Goal: Task Accomplishment & Management: Manage account settings

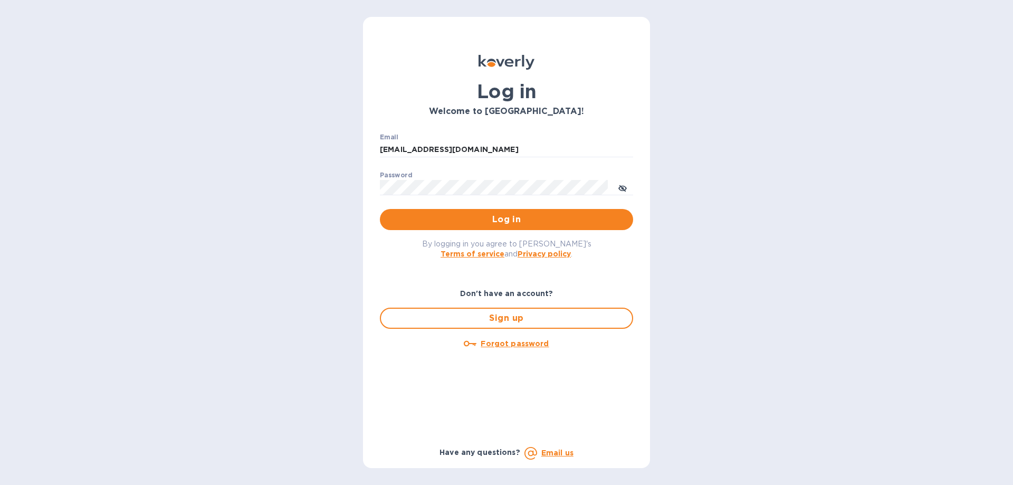
click at [770, 238] on div "Log in Welcome to [GEOGRAPHIC_DATA]! Email [EMAIL_ADDRESS][DOMAIN_NAME] ​ Passw…" at bounding box center [506, 242] width 1013 height 485
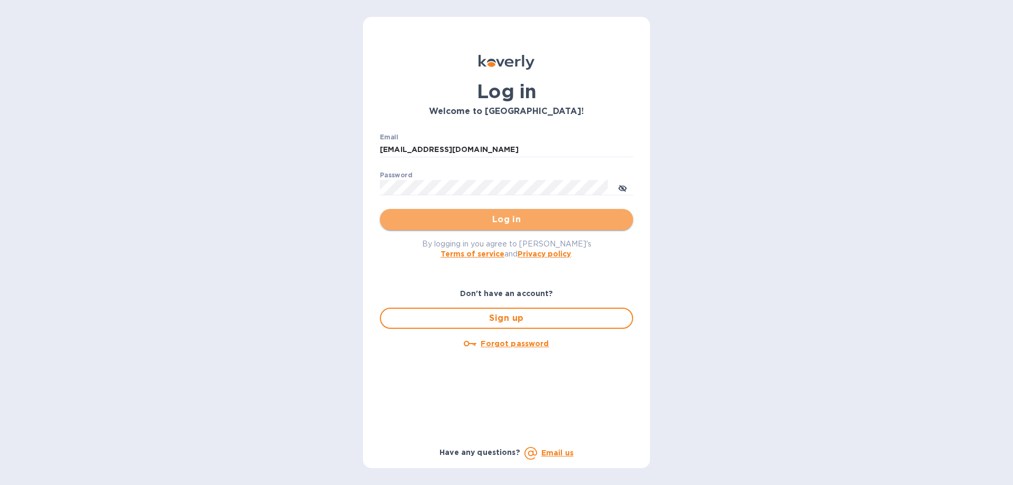
click at [492, 217] on span "Log in" at bounding box center [506, 219] width 236 height 13
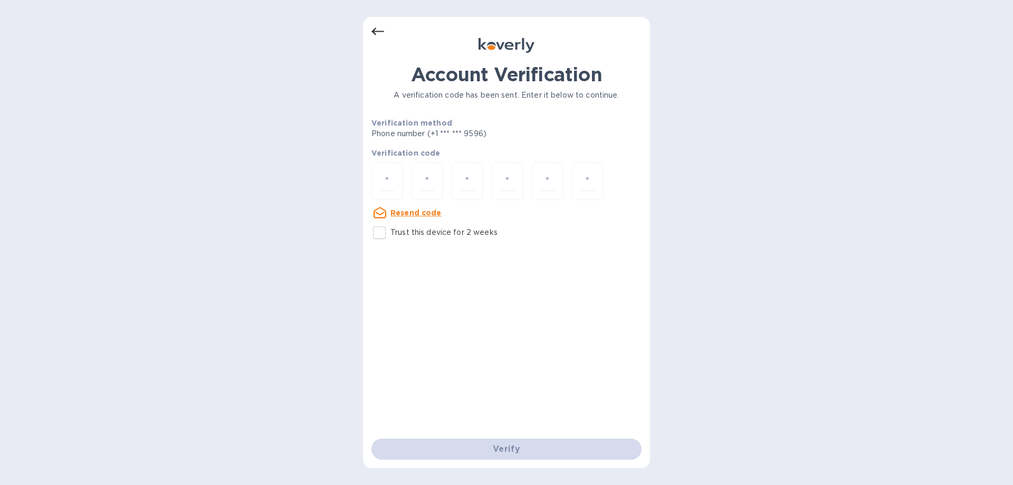
click at [375, 227] on input "Trust this device for 2 weeks" at bounding box center [379, 233] width 22 height 22
checkbox input "true"
click at [392, 184] on input "number" at bounding box center [388, 182] width 14 height 20
type input "1"
type input "2"
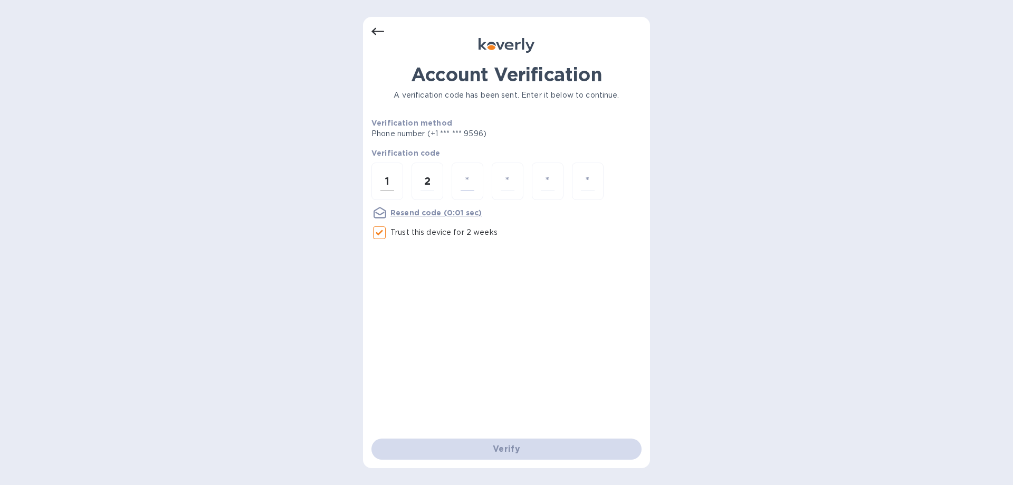
type input "8"
type input "6"
type input "8"
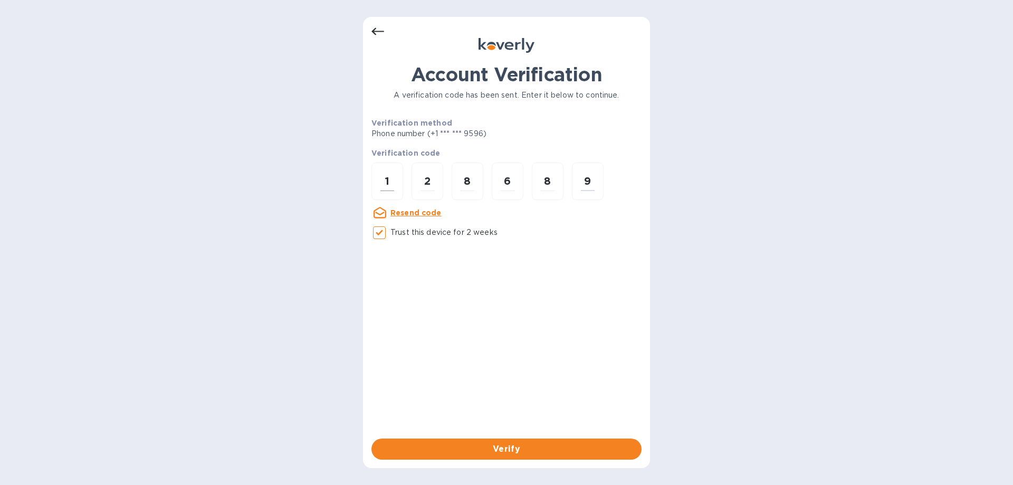
type input "9"
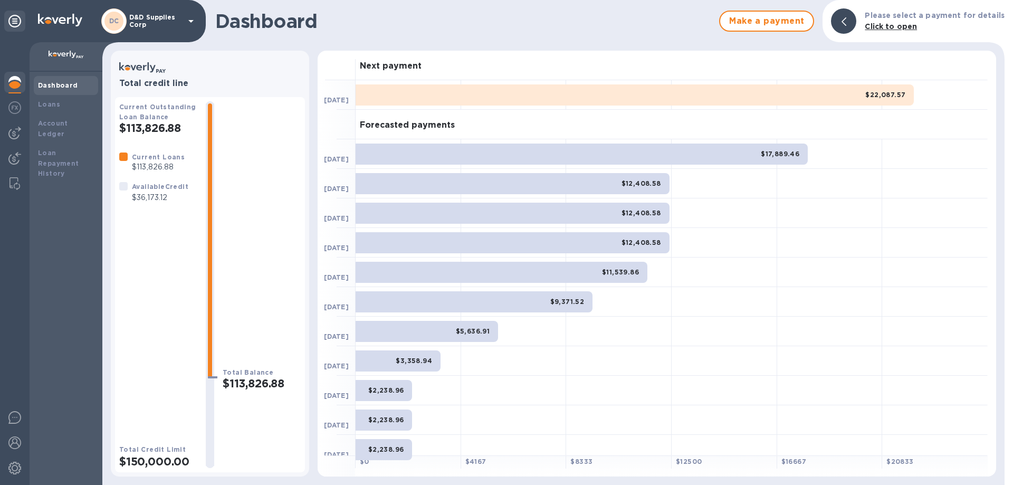
click at [164, 20] on p "D&D Supplies Corp" at bounding box center [155, 21] width 53 height 15
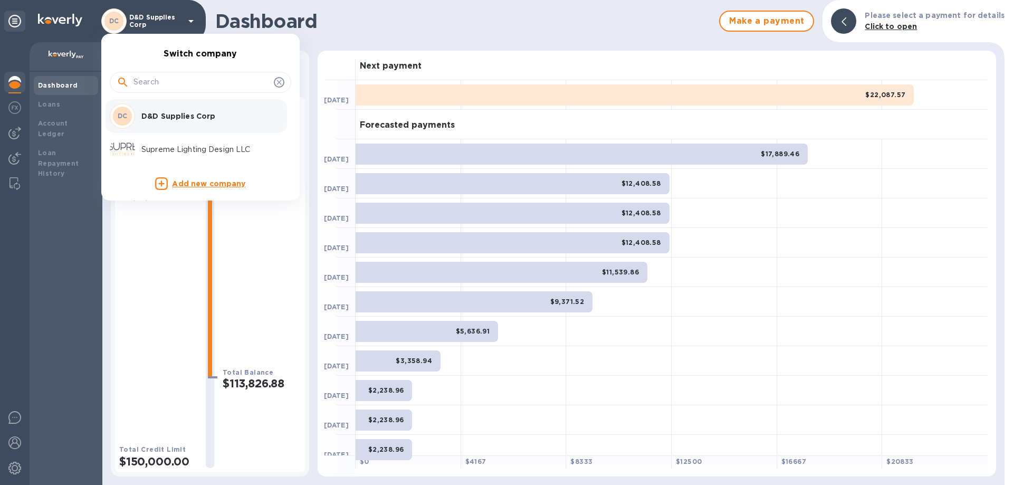
click at [197, 150] on p "Supreme Lighting Design LLC" at bounding box center [207, 149] width 133 height 11
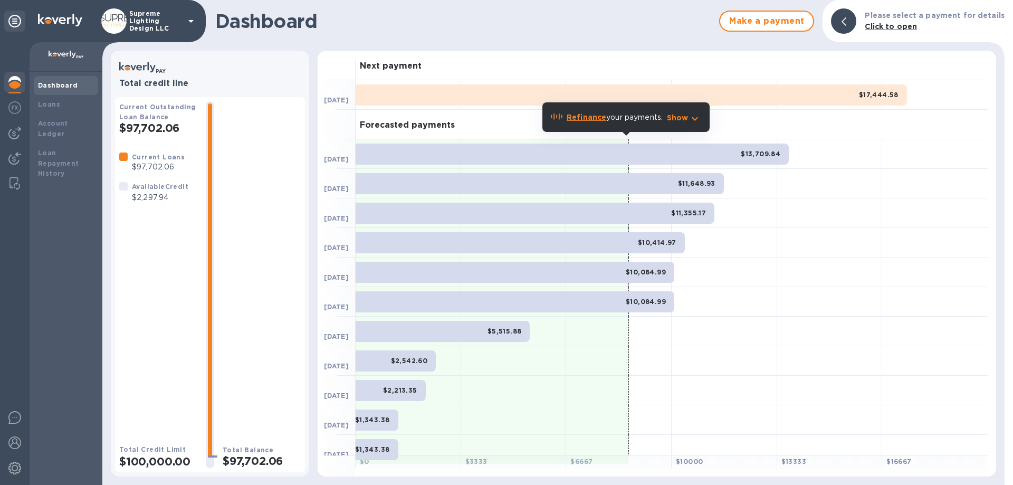
click at [174, 20] on p "Supreme Lighting Design LLC" at bounding box center [155, 21] width 53 height 22
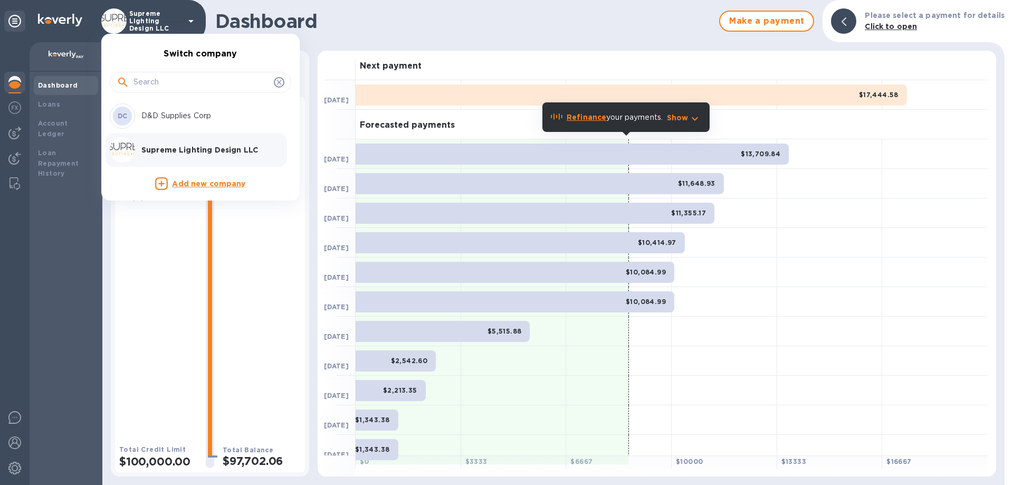
click at [152, 116] on p "D&D Supplies Corp" at bounding box center [207, 115] width 133 height 11
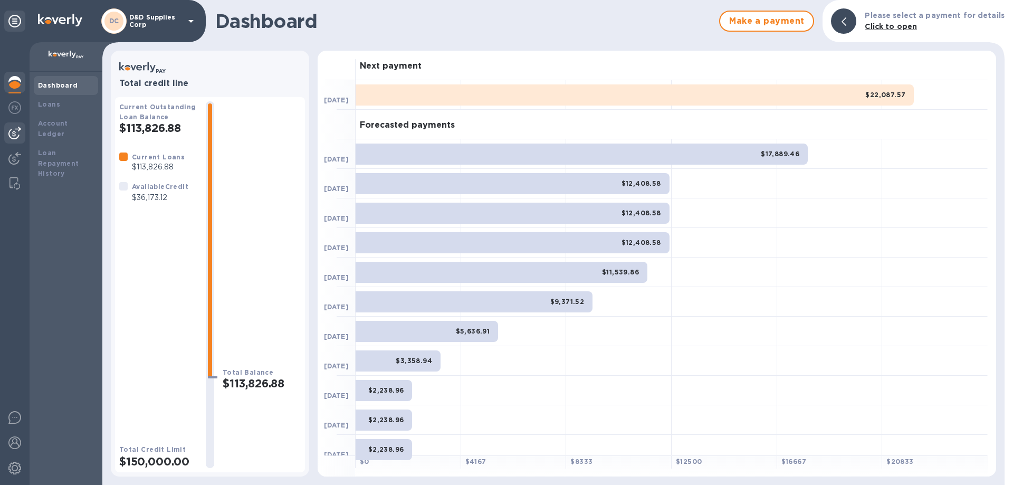
click at [14, 137] on img at bounding box center [14, 133] width 13 height 13
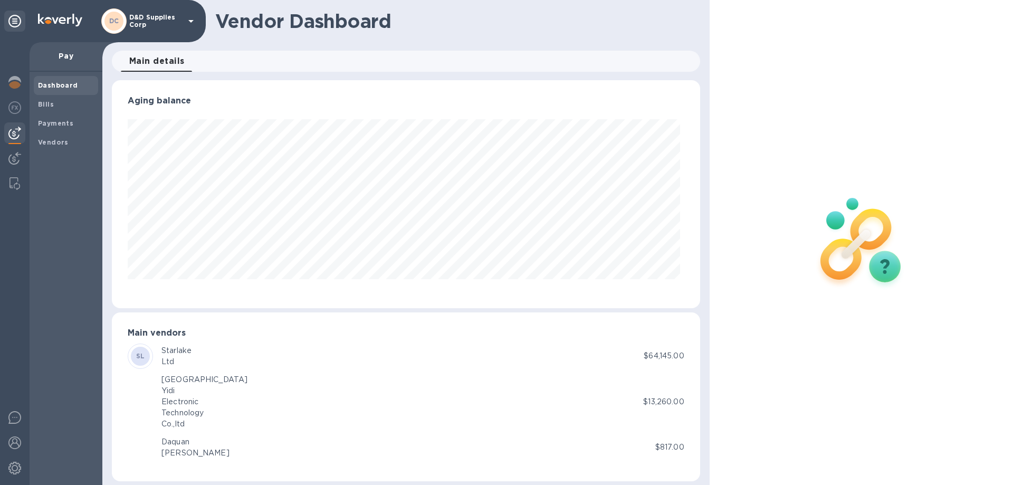
scroll to position [228, 584]
click at [16, 81] on img at bounding box center [14, 82] width 13 height 13
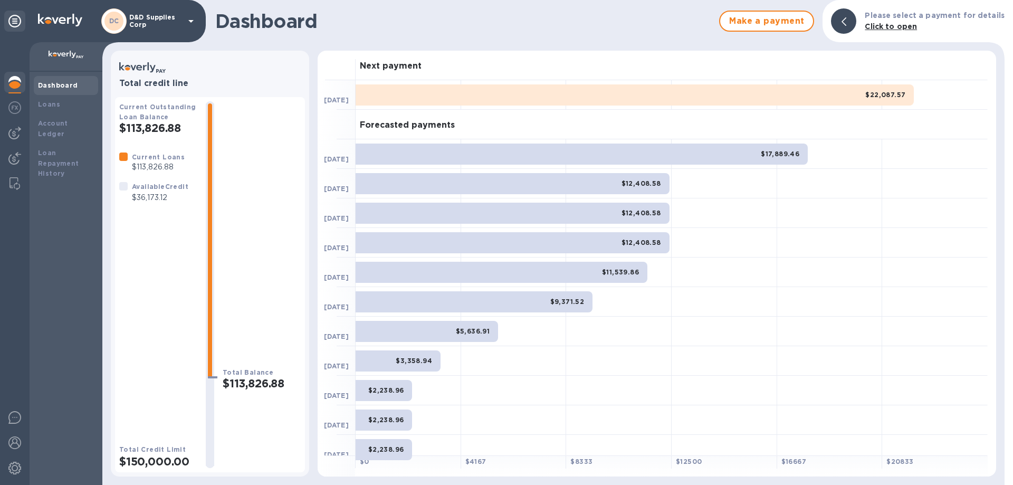
click at [822, 103] on div "$22,087.57" at bounding box center [635, 94] width 558 height 21
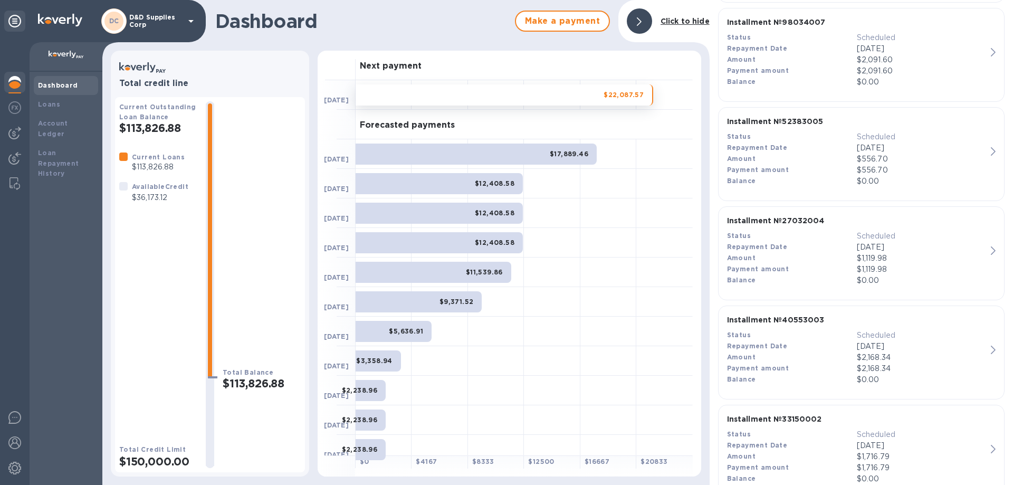
scroll to position [1372, 0]
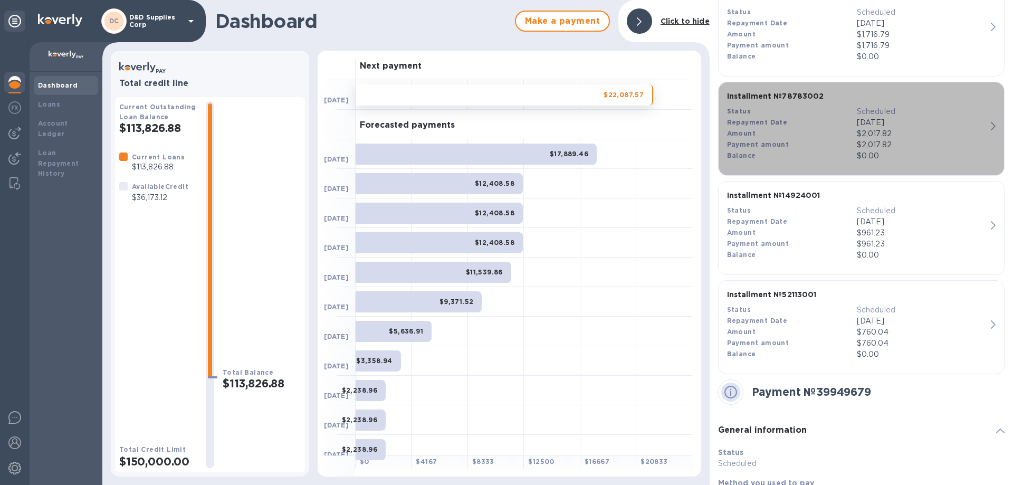
click at [932, 134] on div "$2,017.82" at bounding box center [922, 133] width 130 height 11
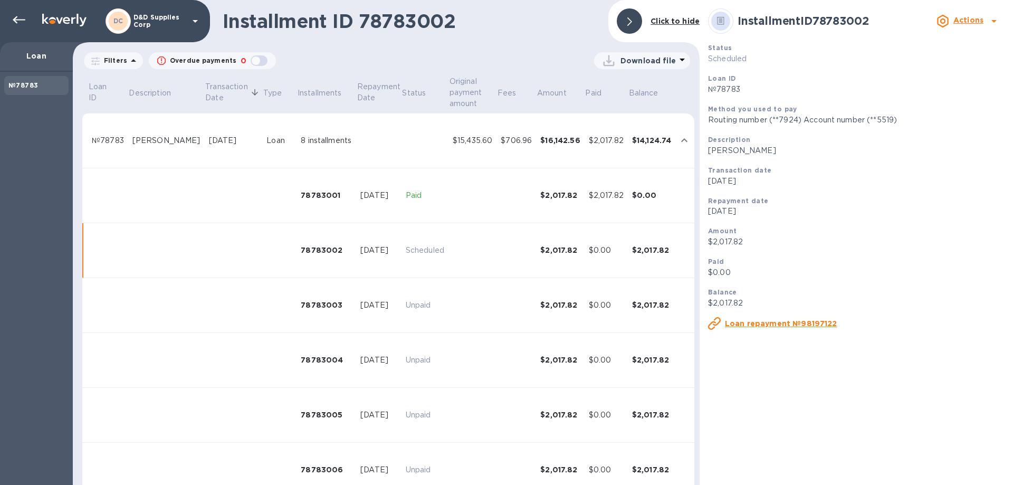
scroll to position [96, 0]
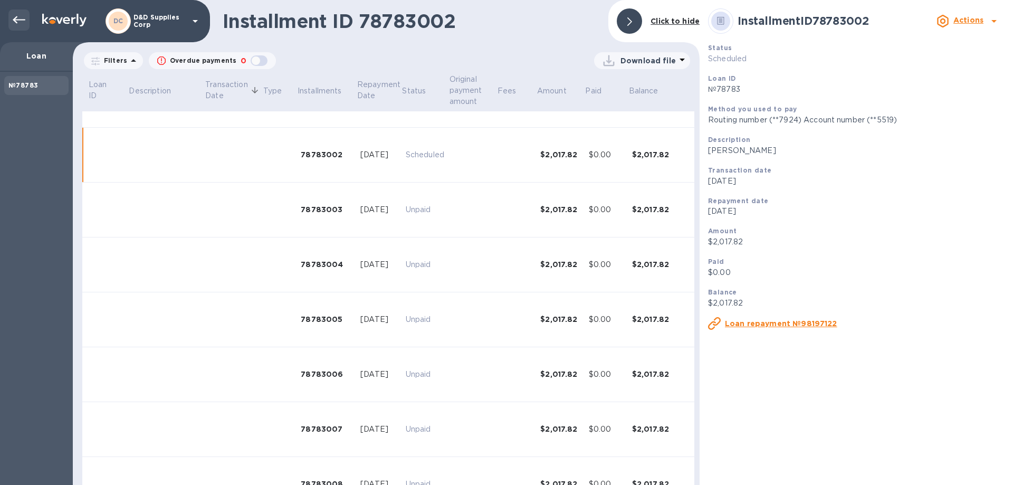
click at [11, 18] on div at bounding box center [18, 20] width 21 height 21
click at [15, 17] on icon at bounding box center [19, 19] width 13 height 7
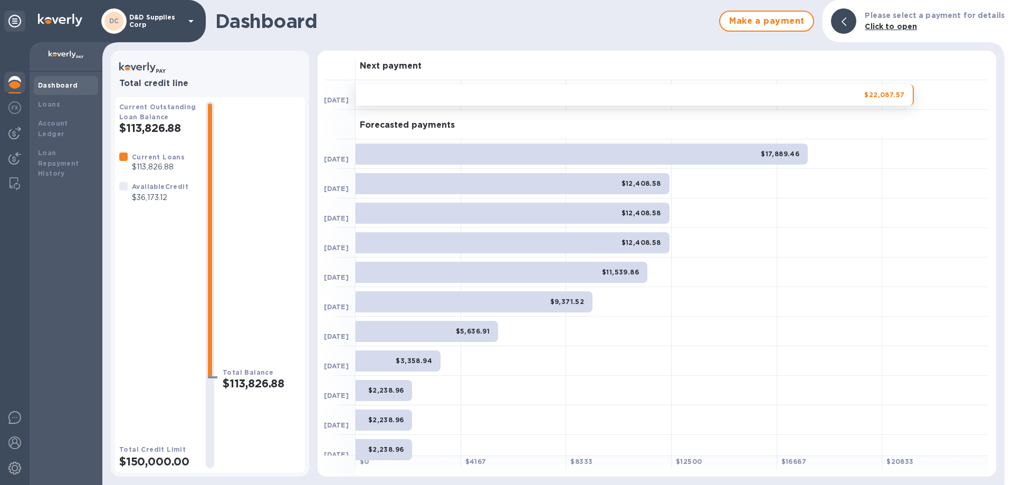
click at [853, 98] on div "$22,087.57" at bounding box center [635, 94] width 558 height 21
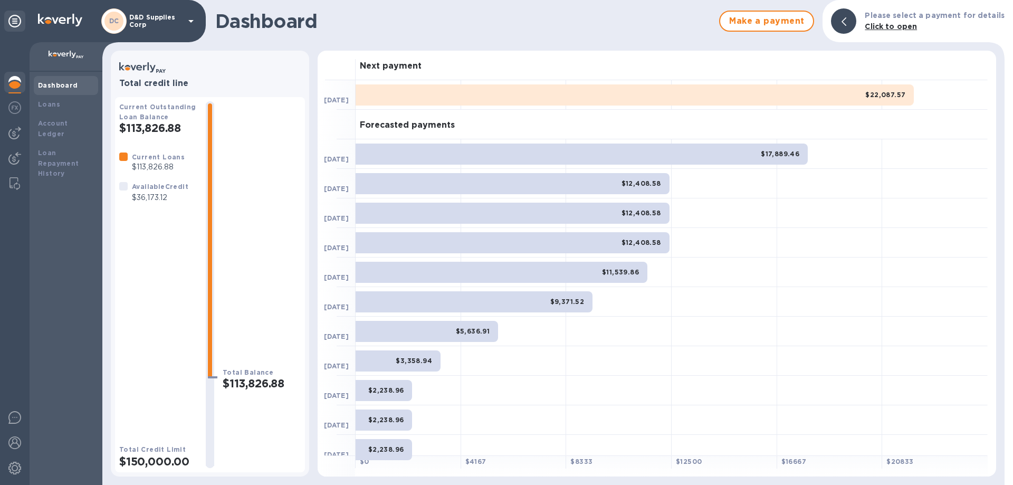
click at [853, 98] on div "$22,087.57" at bounding box center [635, 94] width 558 height 21
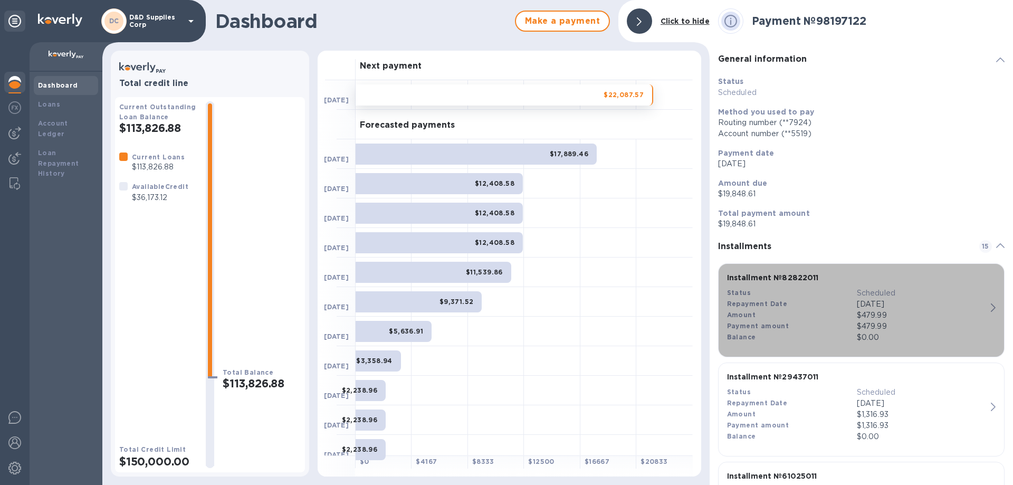
click at [929, 296] on p "Scheduled" at bounding box center [922, 293] width 130 height 11
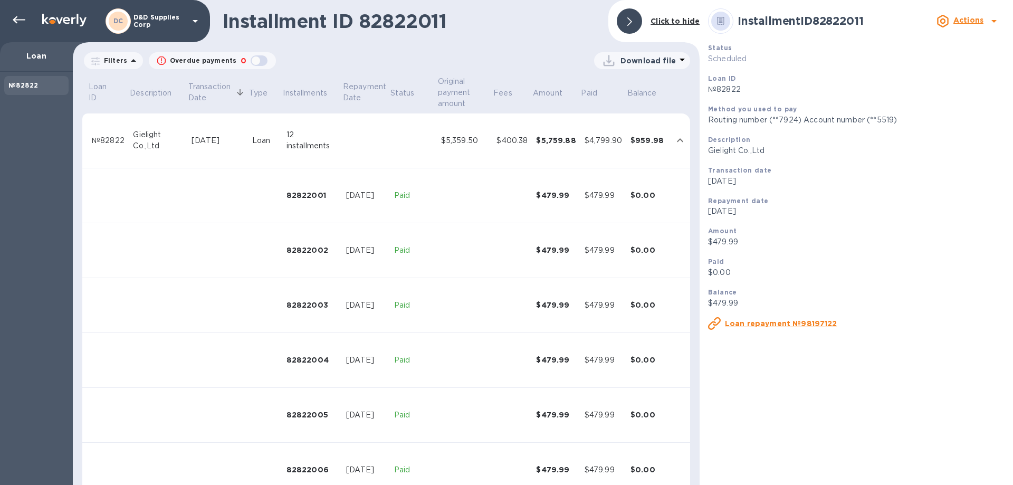
scroll to position [350, 0]
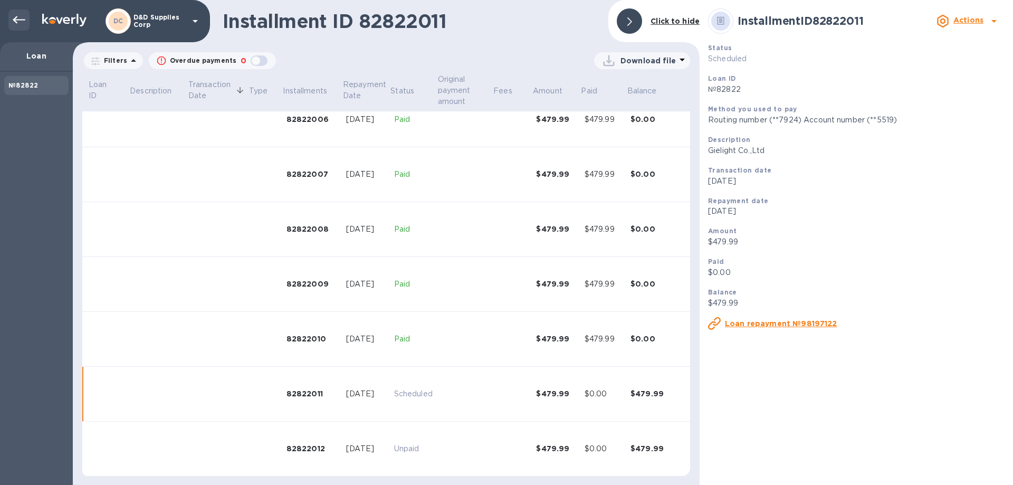
click at [18, 16] on icon at bounding box center [19, 20] width 13 height 13
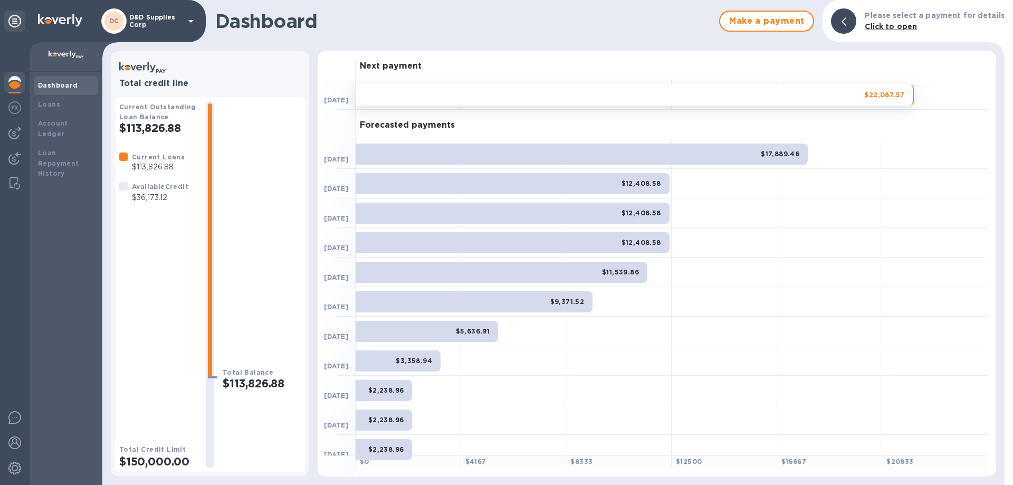
click at [838, 98] on div "$22,087.57" at bounding box center [635, 94] width 558 height 21
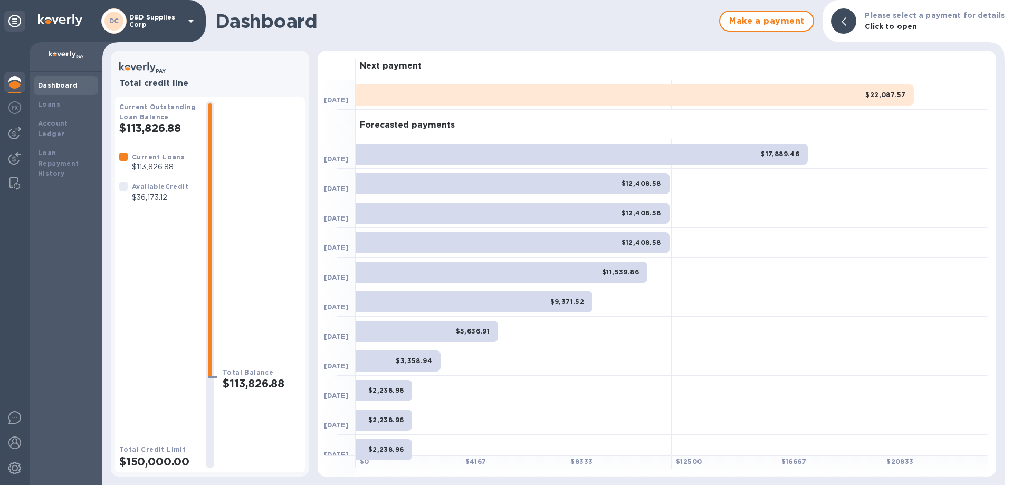
click at [838, 98] on div "$22,087.57" at bounding box center [635, 94] width 558 height 21
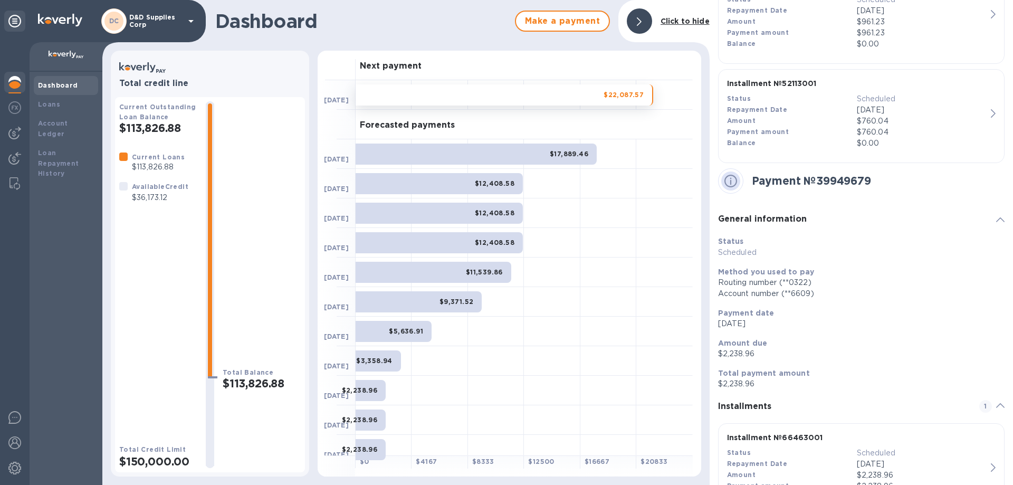
scroll to position [1629, 0]
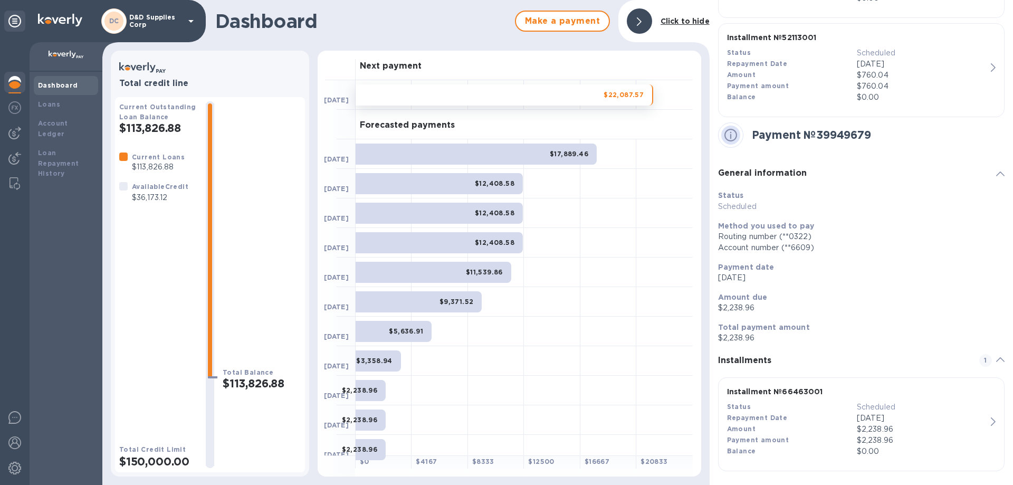
click at [980, 362] on span "1" at bounding box center [986, 360] width 13 height 13
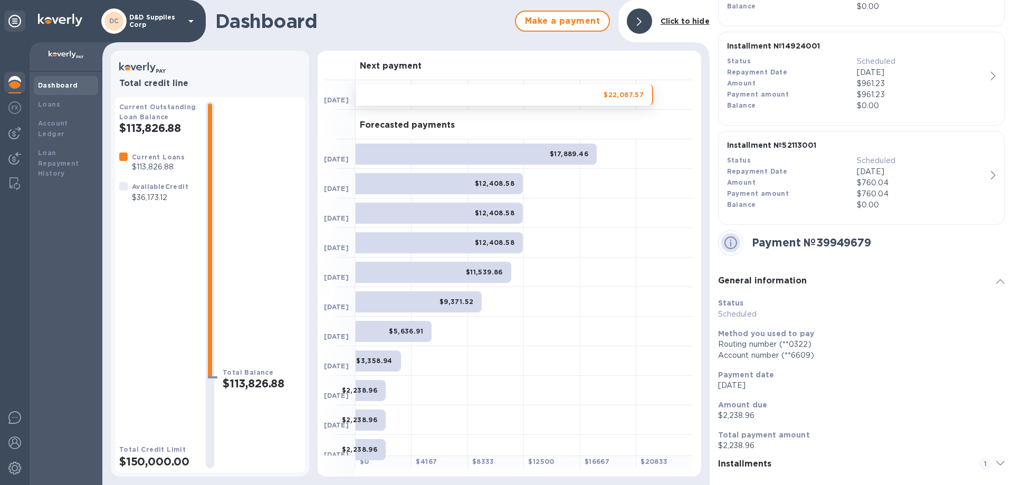
scroll to position [1522, 0]
click at [996, 464] on icon at bounding box center [1000, 463] width 8 height 5
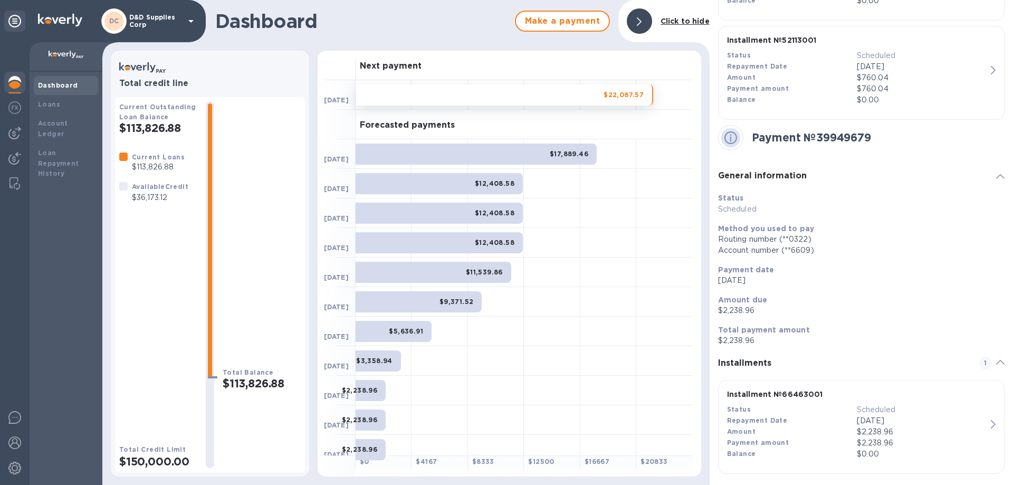
scroll to position [1629, 0]
click at [878, 424] on div "$2,238.96" at bounding box center [922, 429] width 130 height 11
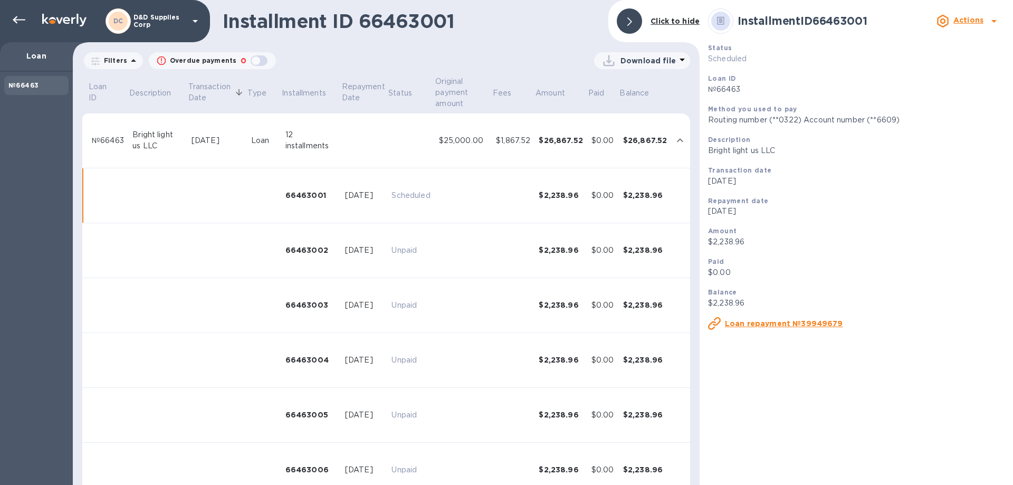
scroll to position [41, 0]
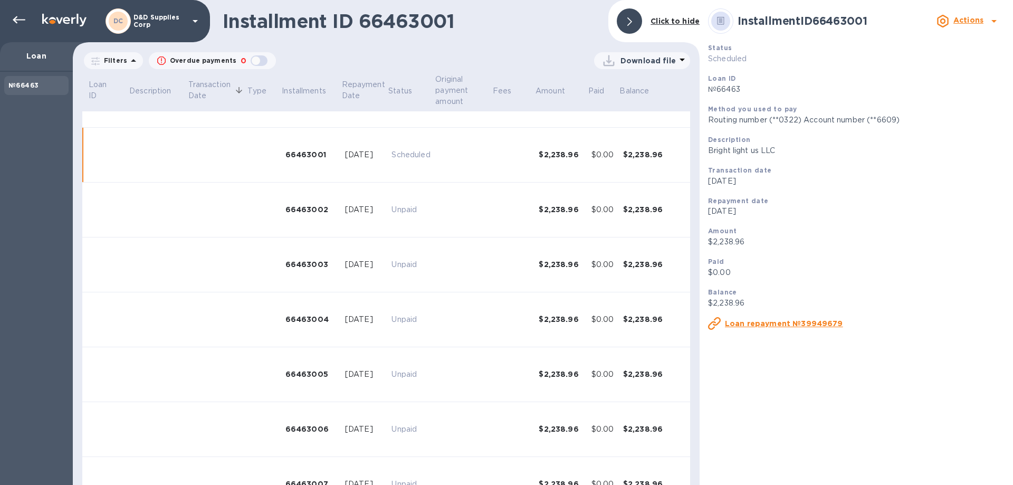
click at [979, 24] on b "Actions" at bounding box center [969, 20] width 30 height 8
click at [930, 64] on b "Change payment method" at bounding box center [941, 64] width 101 height 8
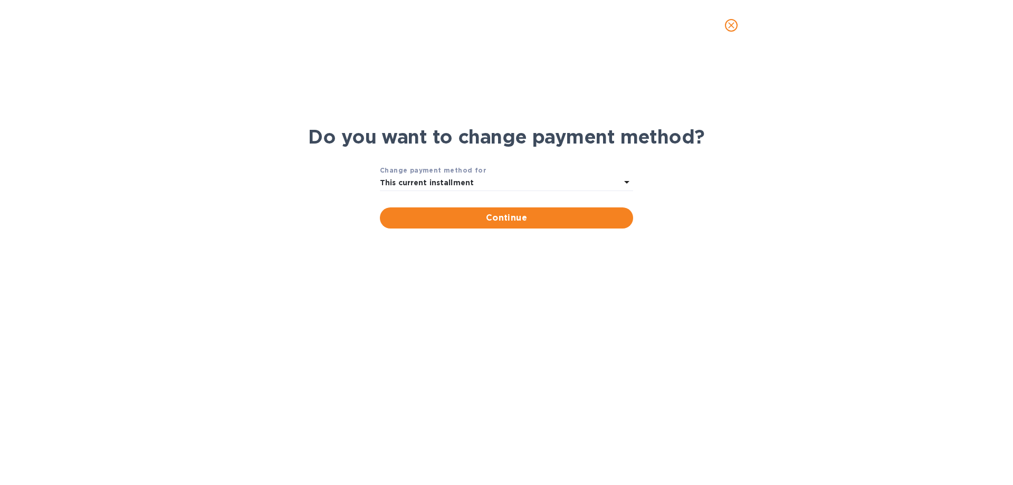
click at [466, 179] on b "This current installment" at bounding box center [427, 182] width 94 height 8
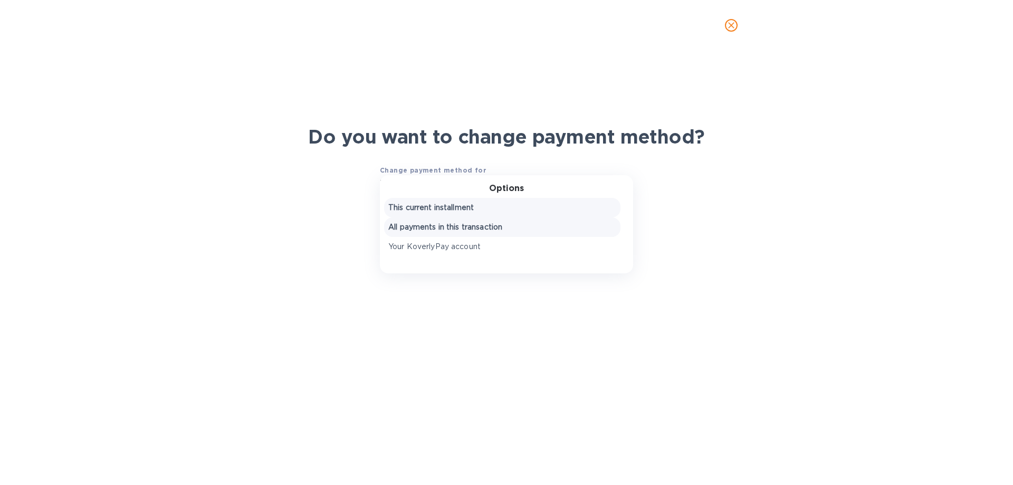
click at [469, 227] on p "All payments in this transaction" at bounding box center [502, 227] width 228 height 11
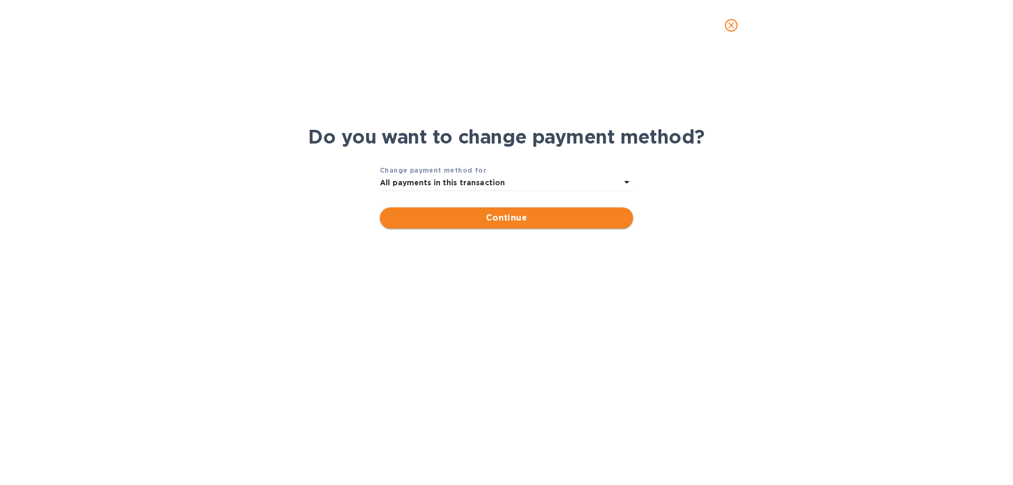
click at [480, 216] on span "Continue" at bounding box center [506, 218] width 236 height 13
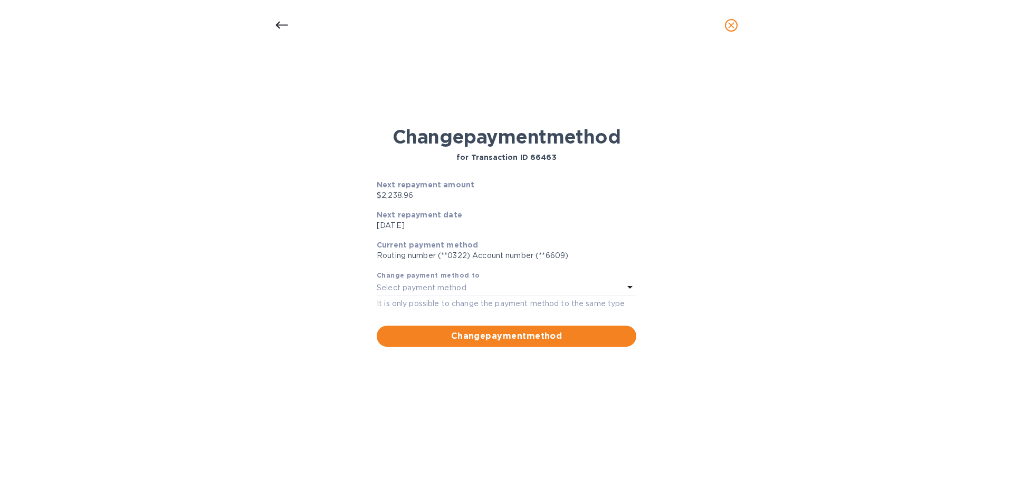
click at [623, 287] on div "Select payment method" at bounding box center [500, 288] width 247 height 15
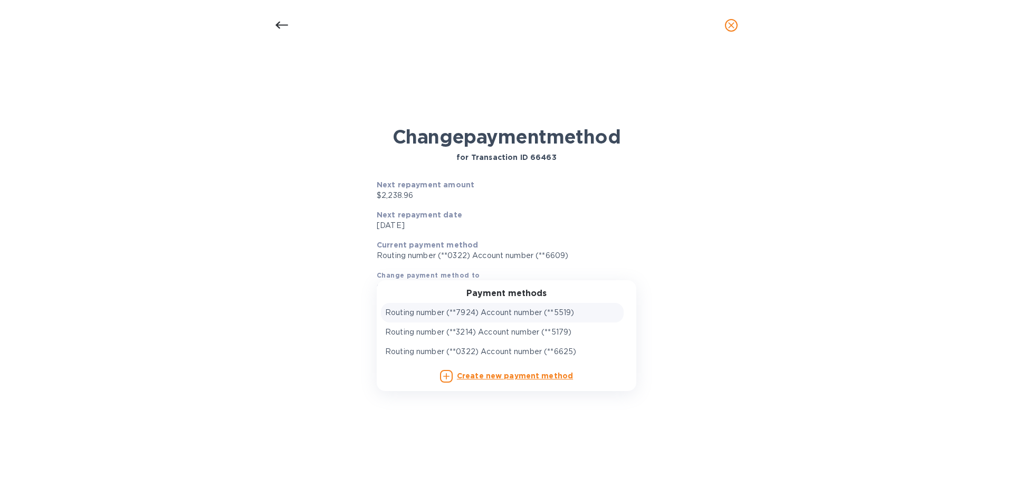
click at [564, 310] on p "Routing number (**7924) Account number (**5519)" at bounding box center [479, 312] width 189 height 11
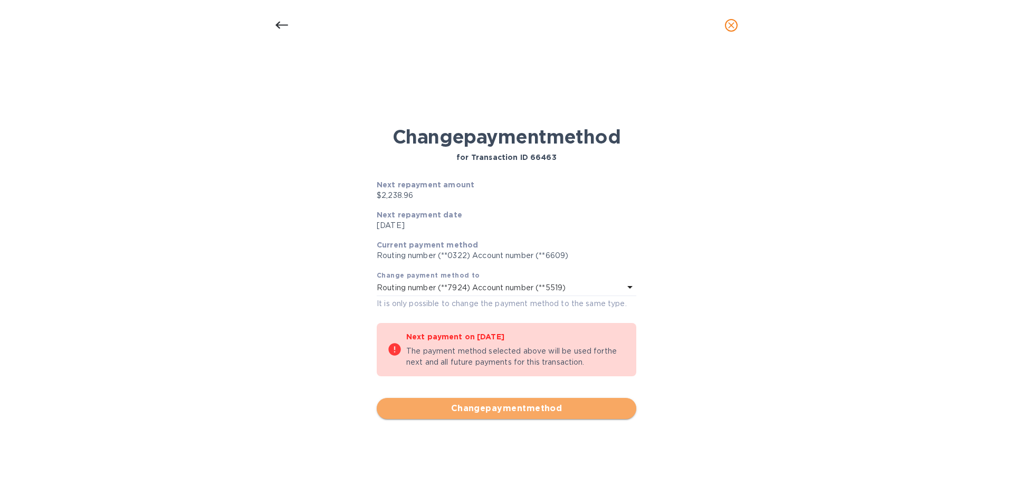
click at [514, 410] on span "Change payment method" at bounding box center [506, 408] width 243 height 13
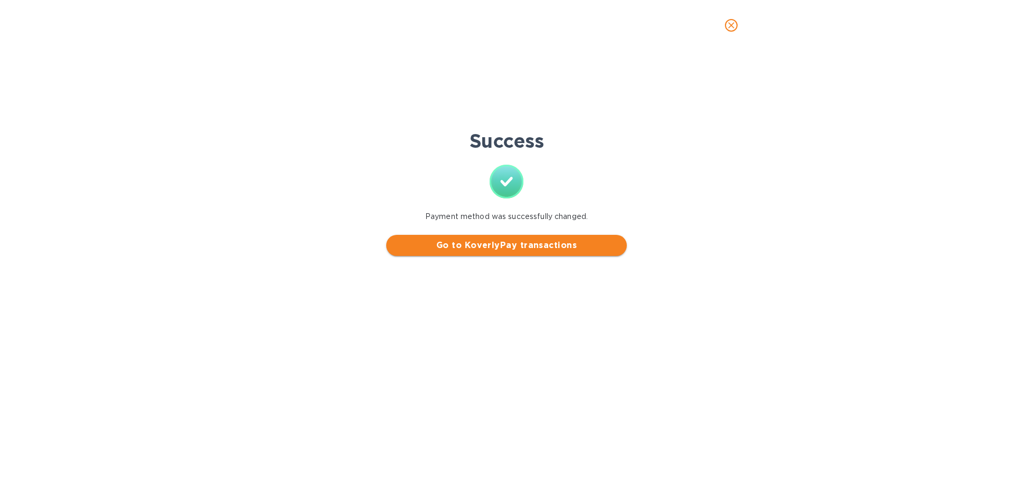
click at [495, 248] on span "Go to KoverlyPay transactions" at bounding box center [507, 245] width 224 height 13
